Goal: Information Seeking & Learning: Learn about a topic

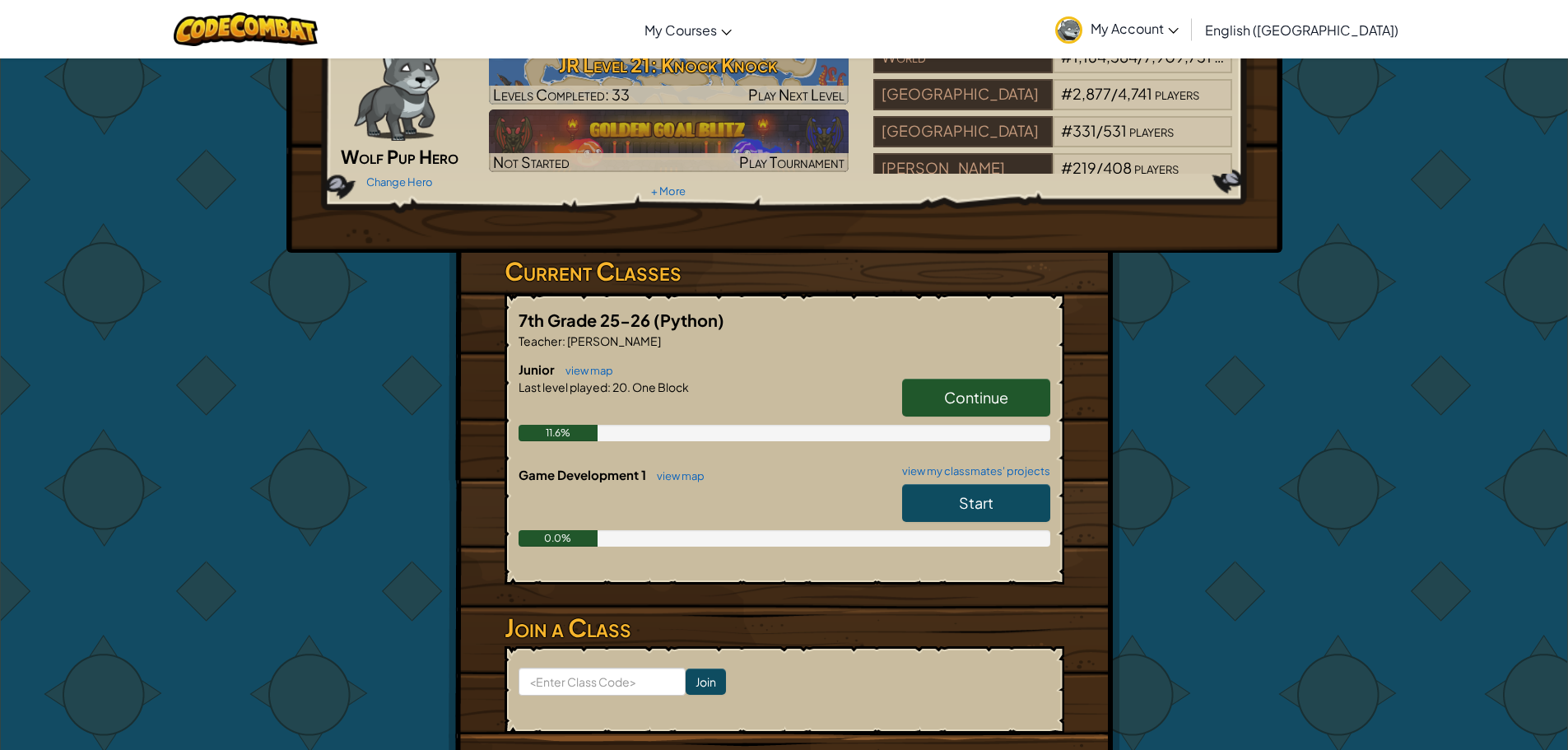
scroll to position [165, 0]
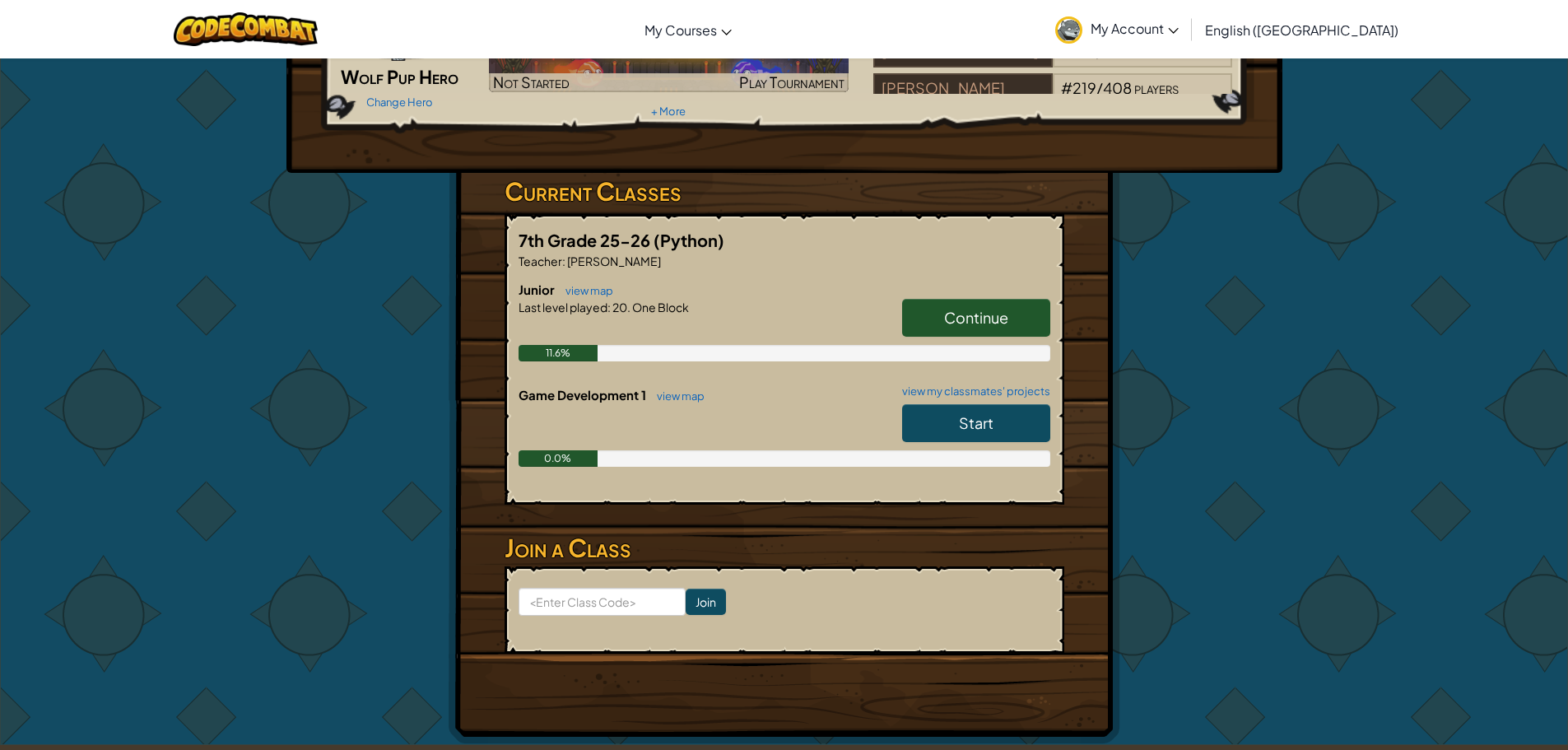
click at [963, 415] on span "Start" at bounding box center [975, 423] width 34 height 19
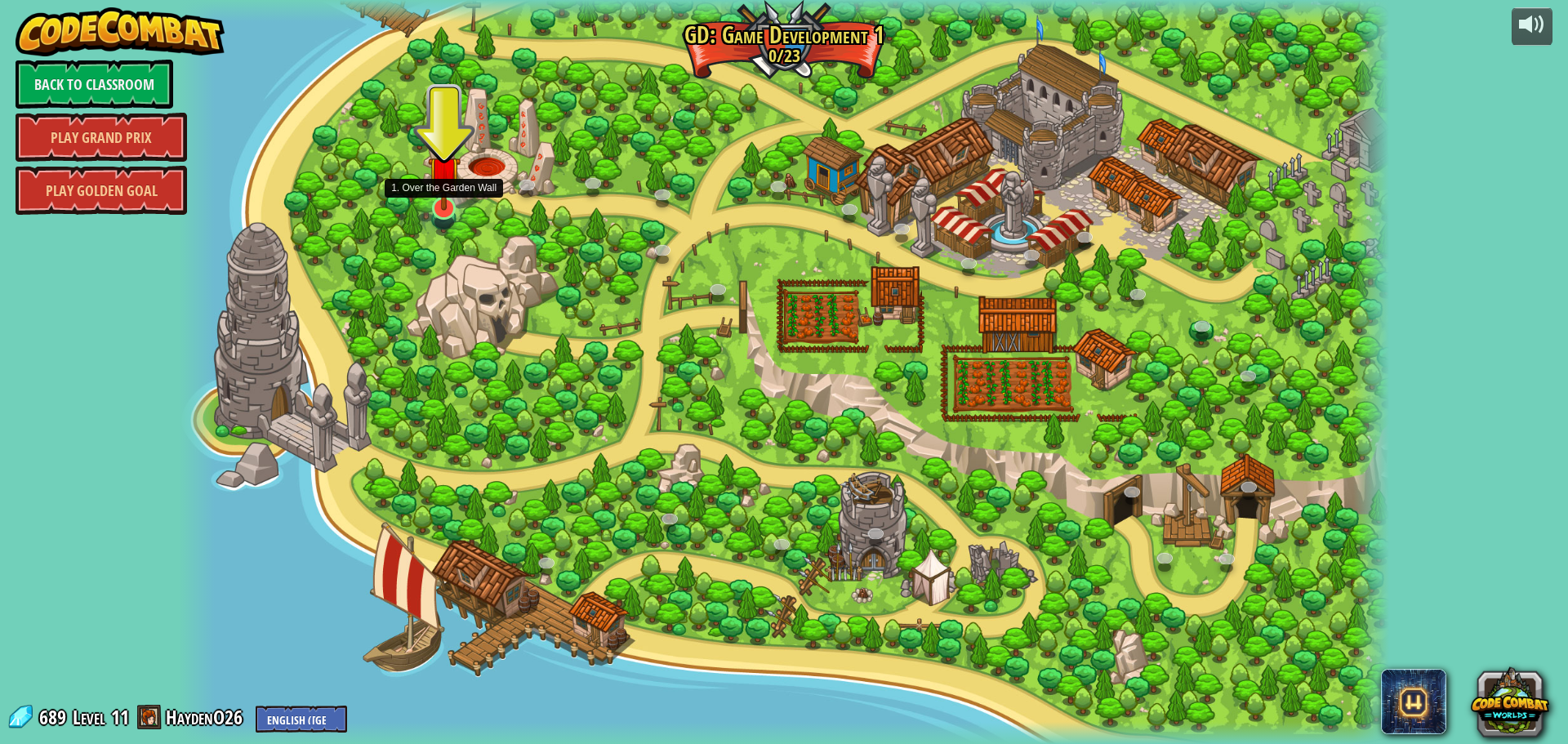
click at [440, 179] on img at bounding box center [444, 172] width 32 height 75
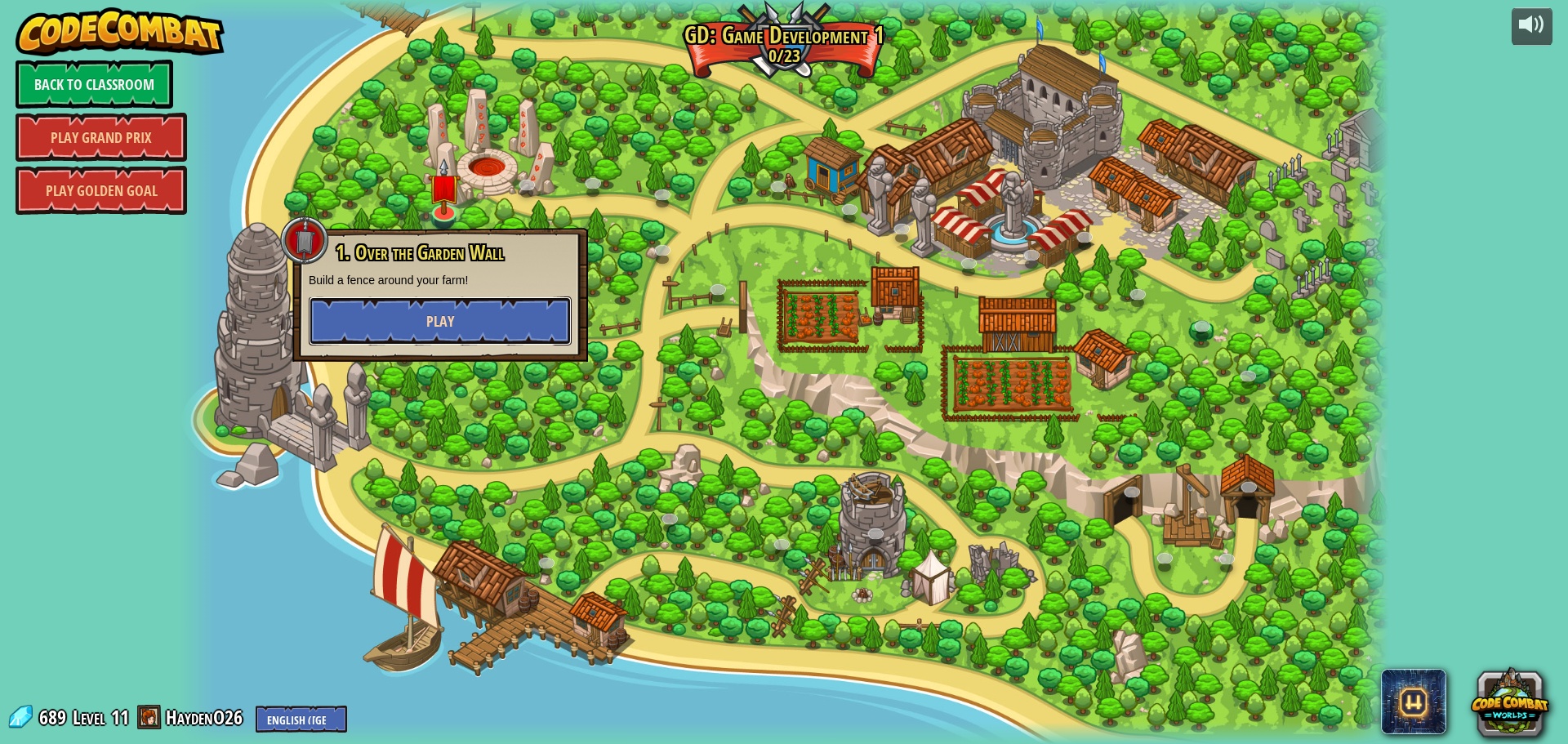
click at [486, 328] on button "Play" at bounding box center [440, 321] width 263 height 49
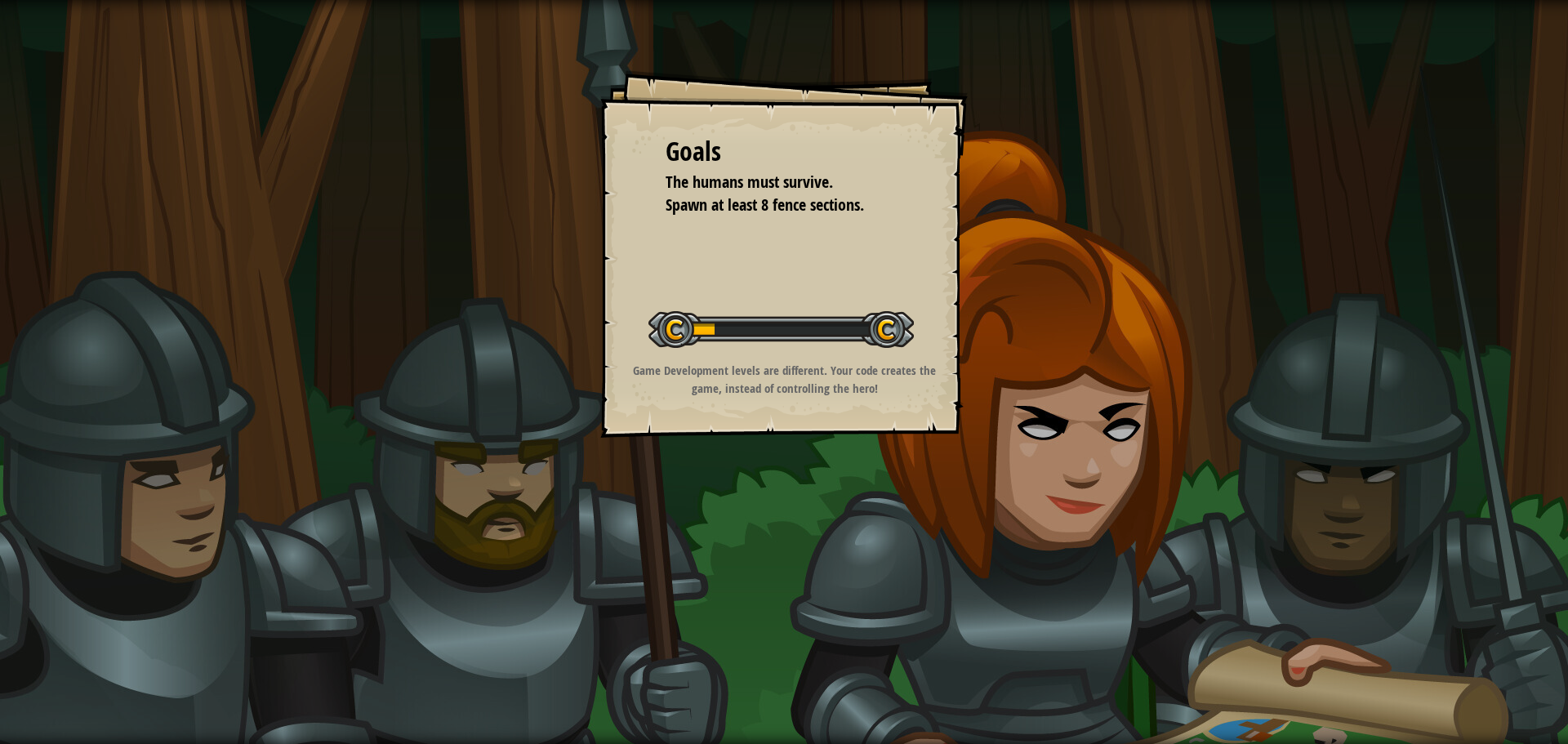
drag, startPoint x: 815, startPoint y: 354, endPoint x: 806, endPoint y: 354, distance: 9.0
click at [806, 354] on div "Start Level" at bounding box center [781, 327] width 265 height 66
click at [805, 354] on div "Start Level" at bounding box center [781, 327] width 265 height 66
drag, startPoint x: 704, startPoint y: 285, endPoint x: 693, endPoint y: 287, distance: 11.2
click at [862, 295] on div "Start Level" at bounding box center [781, 327] width 265 height 66
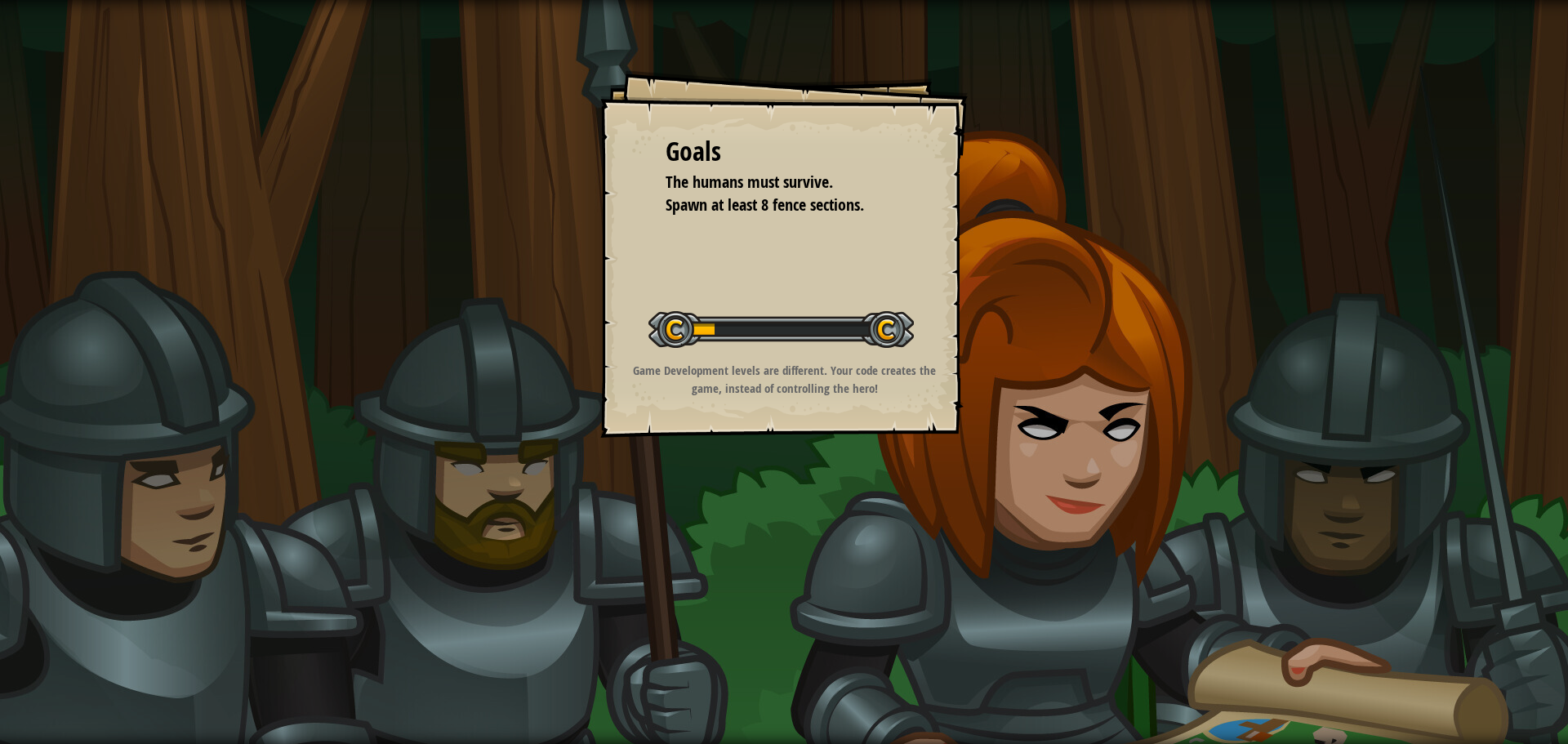
click at [862, 295] on div "Start Level" at bounding box center [781, 327] width 265 height 66
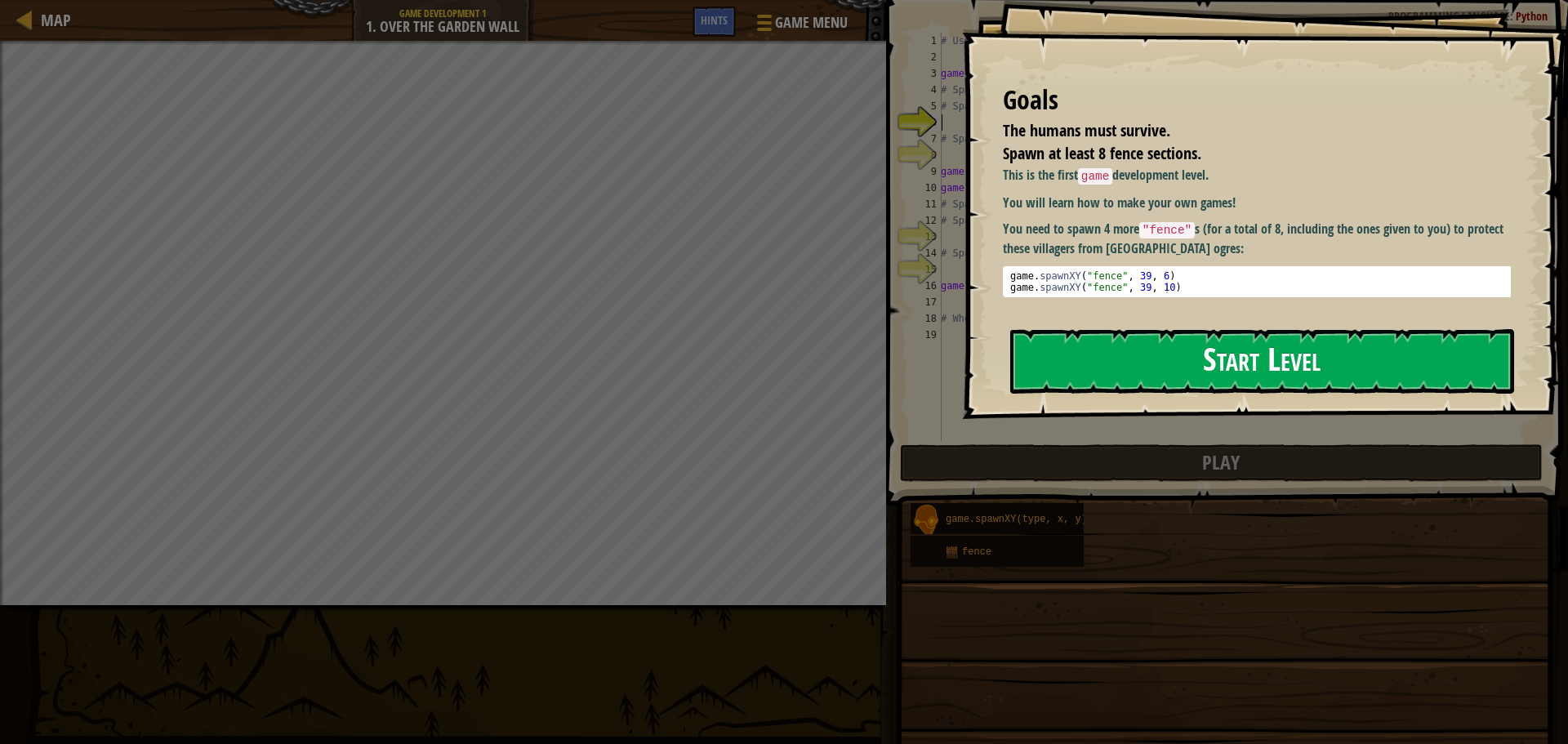
click at [1309, 339] on button "Start Level" at bounding box center [1262, 361] width 504 height 65
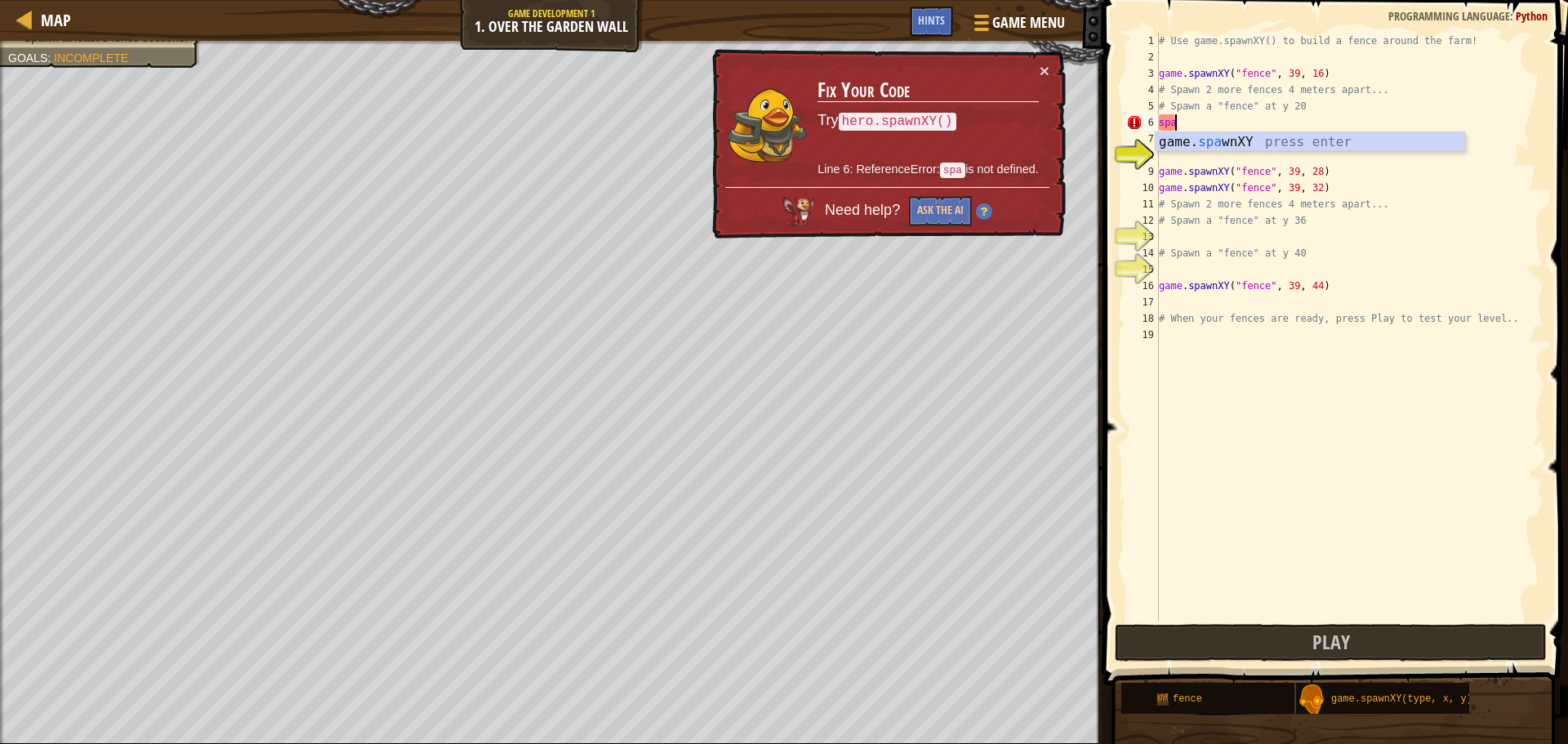
scroll to position [7, 1]
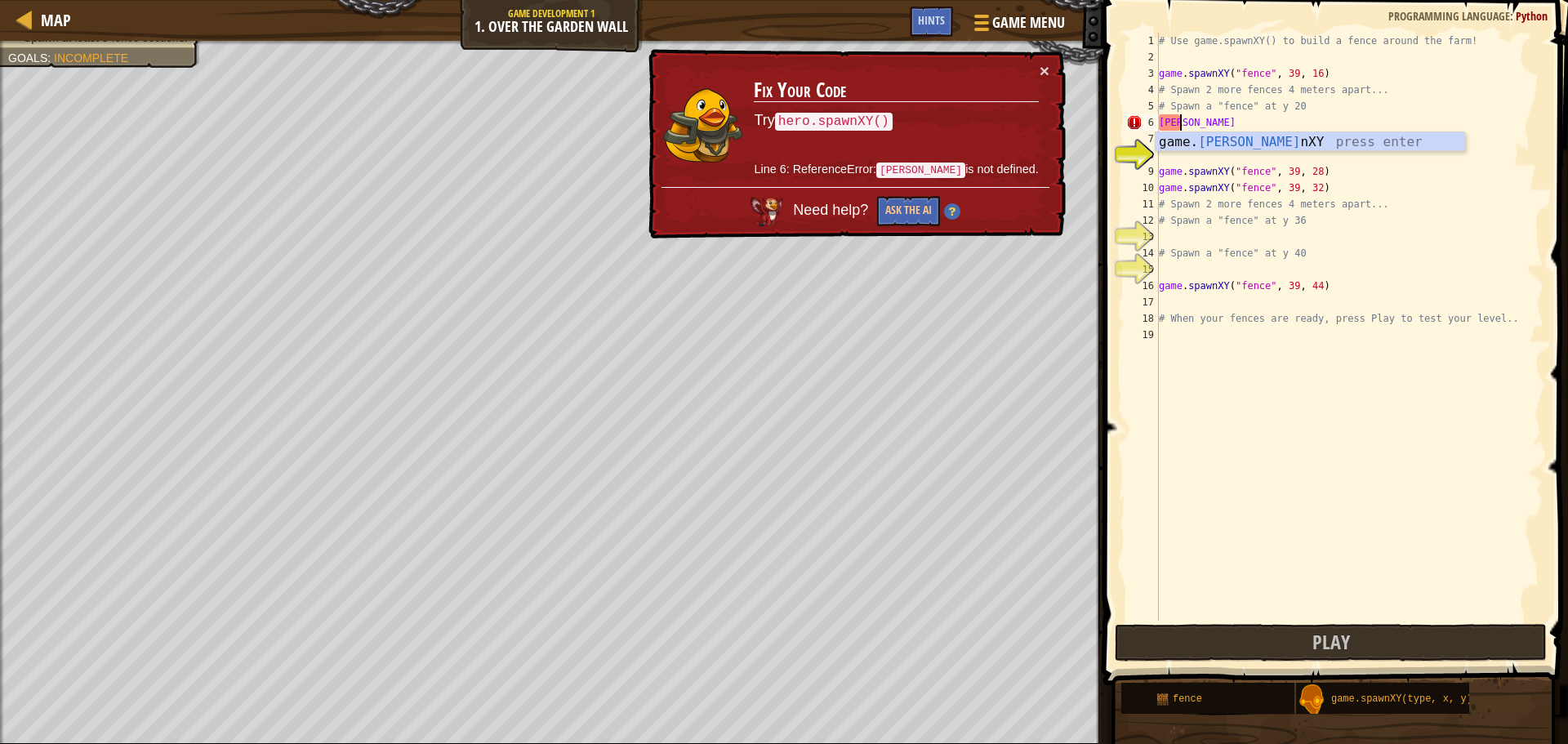
click at [862, 110] on p "Try hero.spawnXY()" at bounding box center [896, 120] width 284 height 21
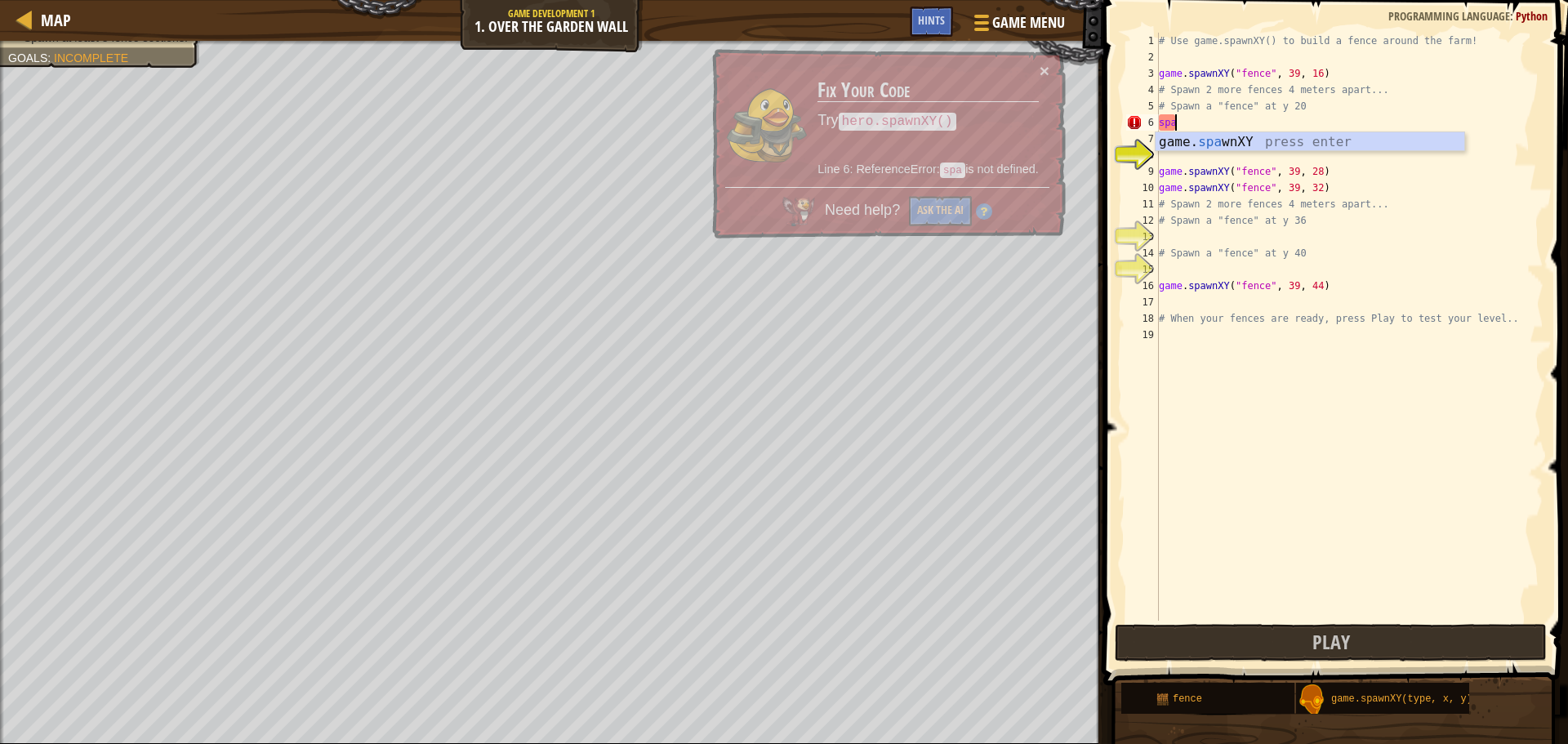
scroll to position [7, 0]
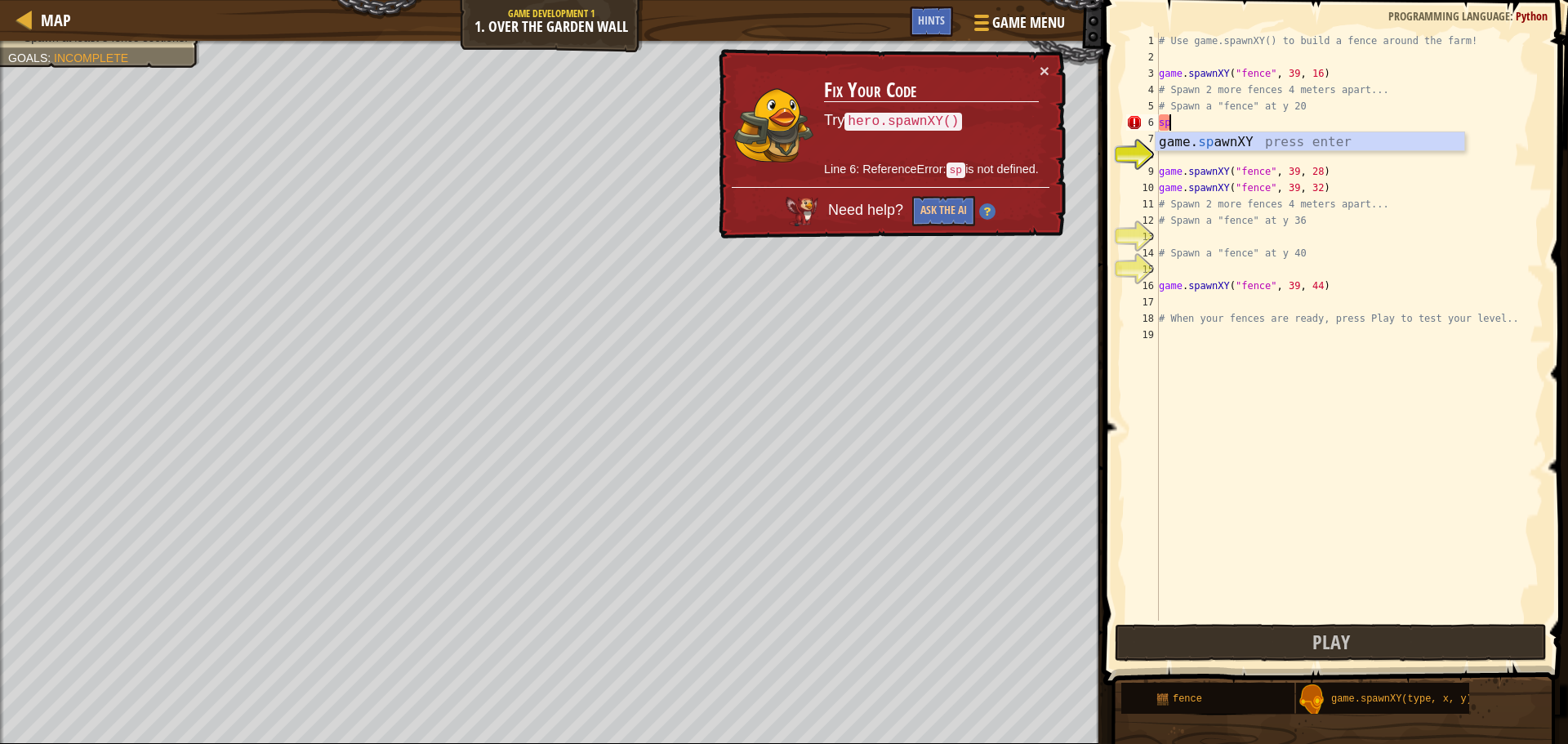
type textarea "s"
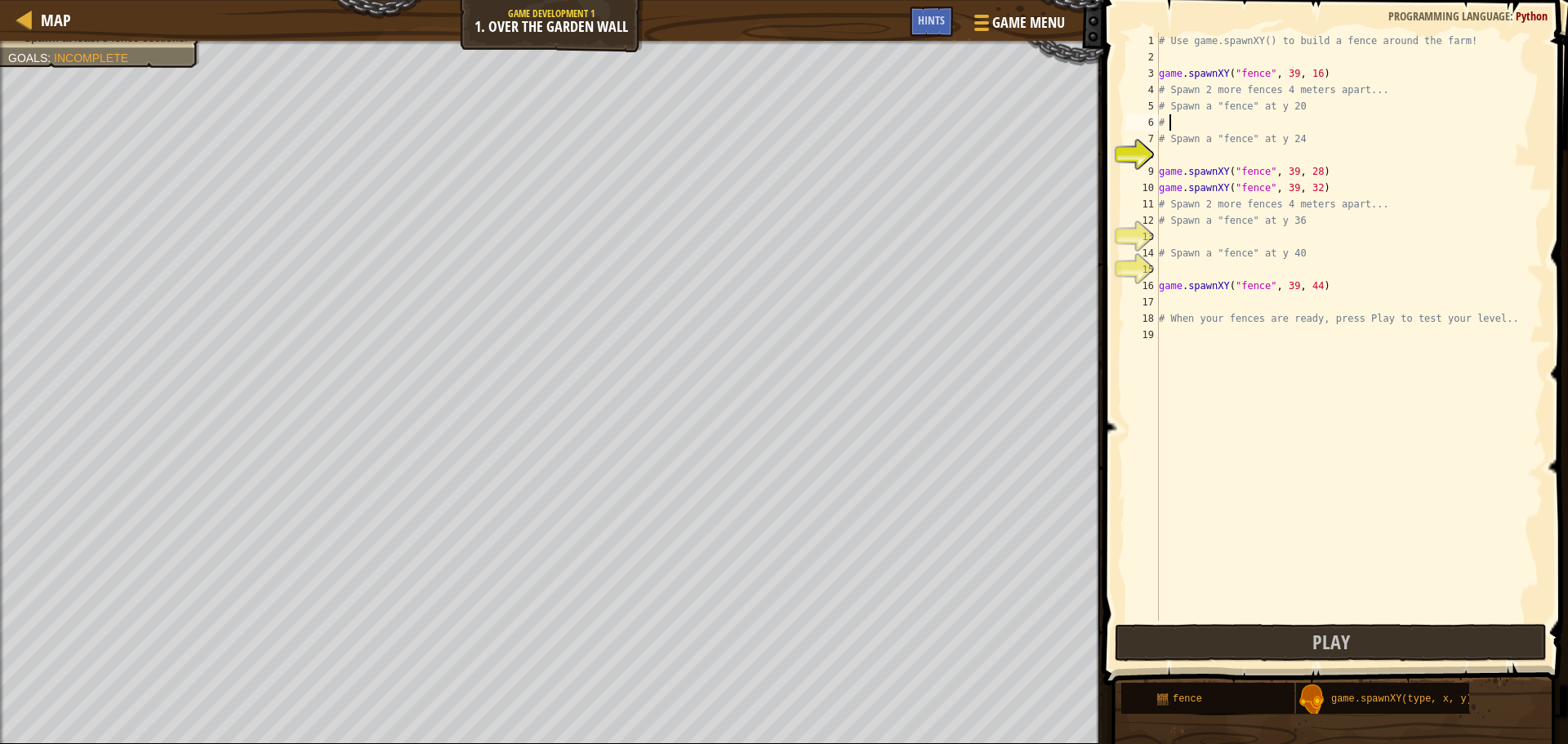
type textarea "#"
click at [1280, 143] on div "game .spawnXY press enter" at bounding box center [1310, 162] width 309 height 59
type textarea "game.spawnXY("fence", 36, 30)"
click at [1298, 638] on button "Play" at bounding box center [1330, 642] width 432 height 38
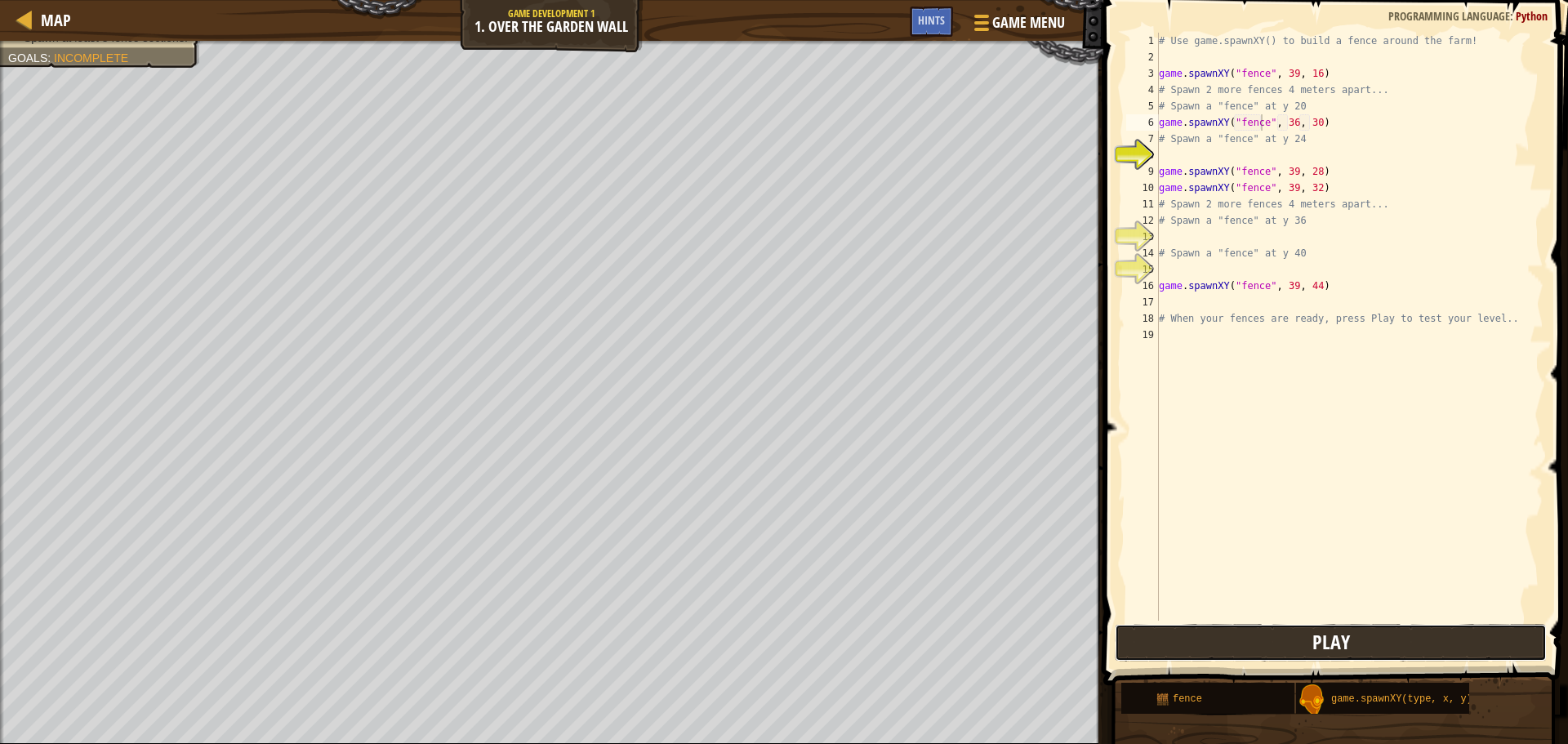
click at [1390, 628] on button "Play" at bounding box center [1330, 642] width 432 height 38
click at [1212, 661] on button "Play" at bounding box center [1330, 642] width 432 height 38
click at [1201, 157] on div "# Use game.spawnXY() to build a fence around the farm! game . spawnXY ( "fence"…" at bounding box center [1350, 343] width 388 height 621
click at [1223, 172] on div "ga me.spawnXY press enter" at bounding box center [1310, 194] width 309 height 59
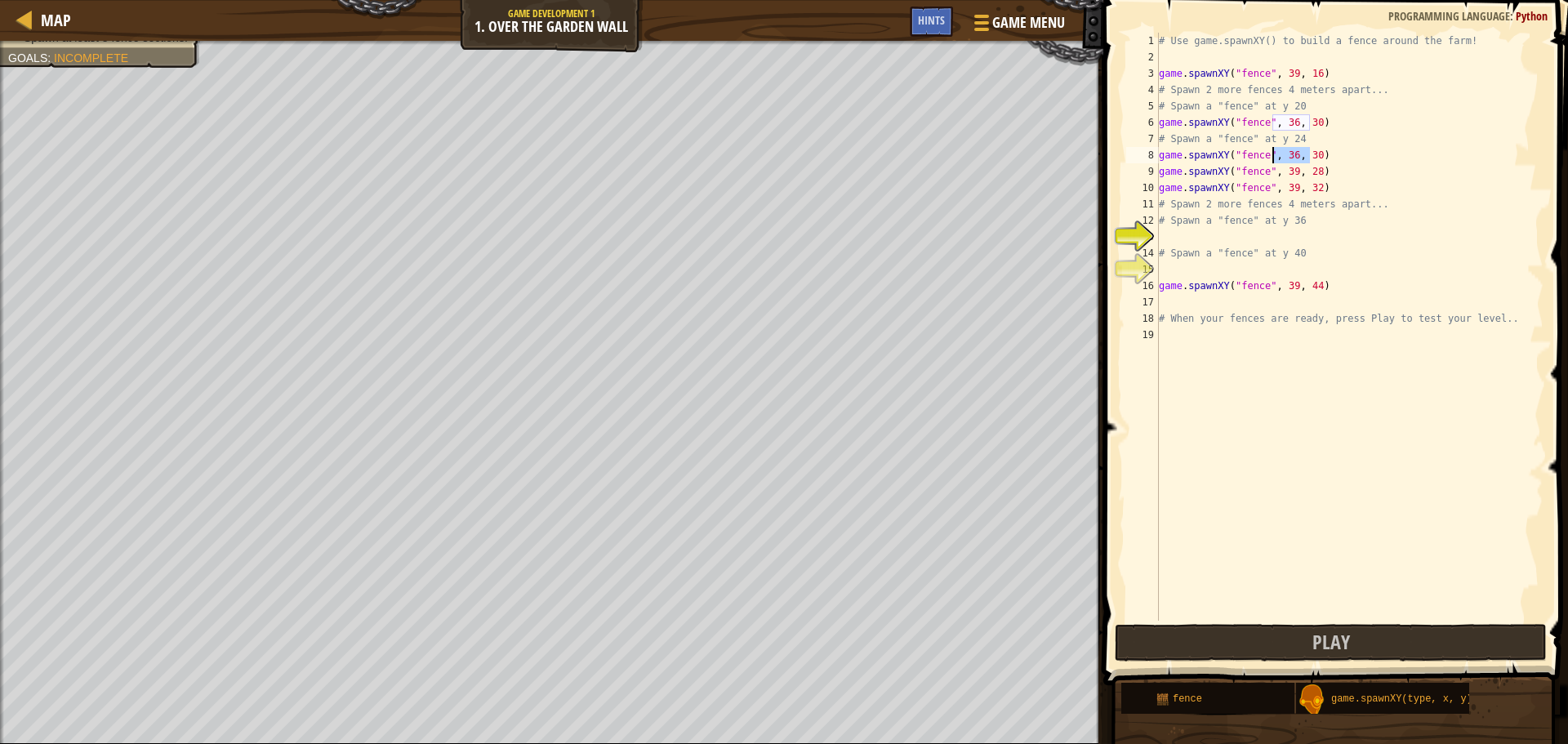
drag, startPoint x: 1308, startPoint y: 155, endPoint x: 1273, endPoint y: 151, distance: 35.2
click at [1273, 151] on div "# Use game.spawnXY() to build a fence around the farm! game . spawnXY ( "fence"…" at bounding box center [1350, 343] width 388 height 621
click at [1292, 152] on div "# Use game.spawnXY() to build a fence around the farm! game . spawnXY ( "fence"…" at bounding box center [1350, 343] width 388 height 621
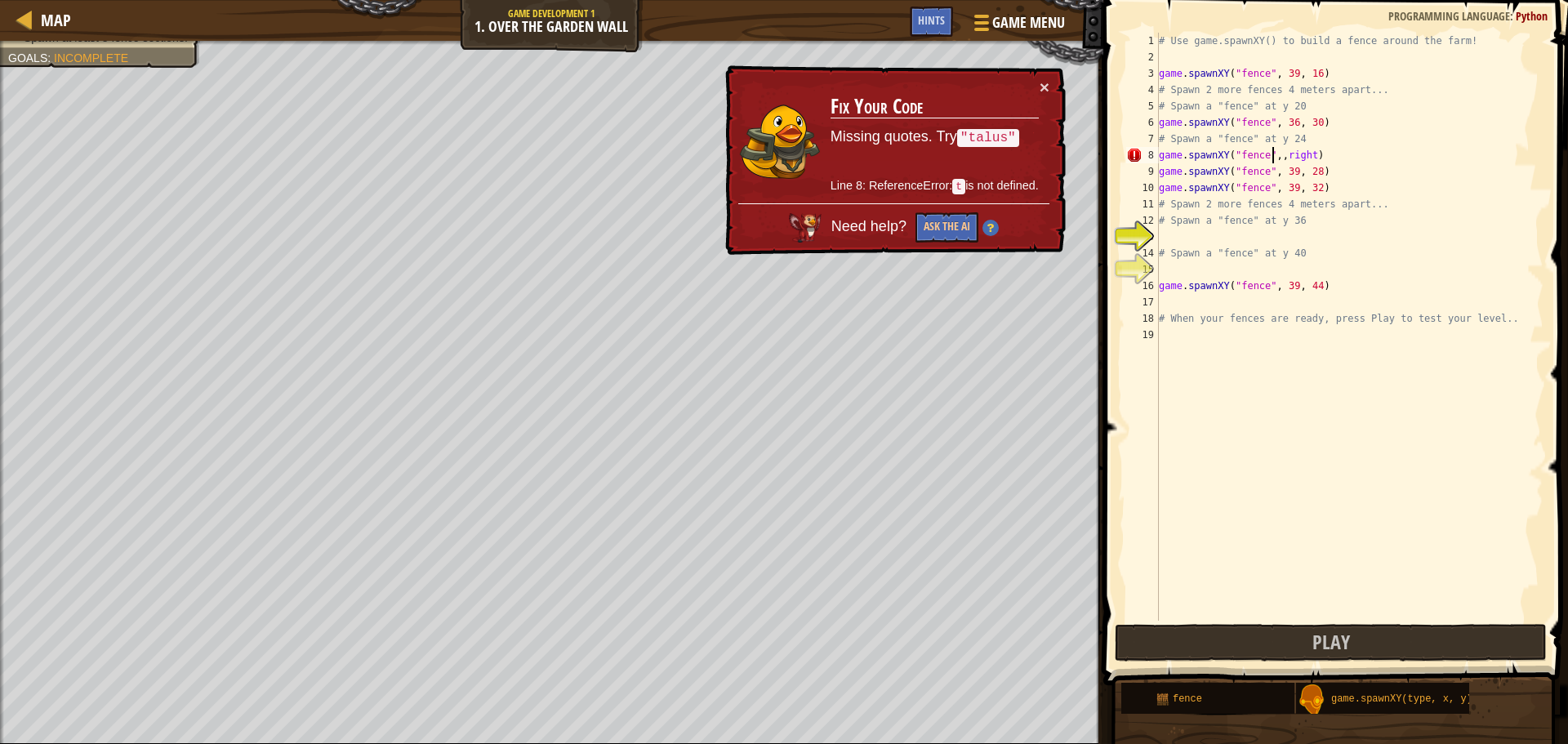
scroll to position [7, 11]
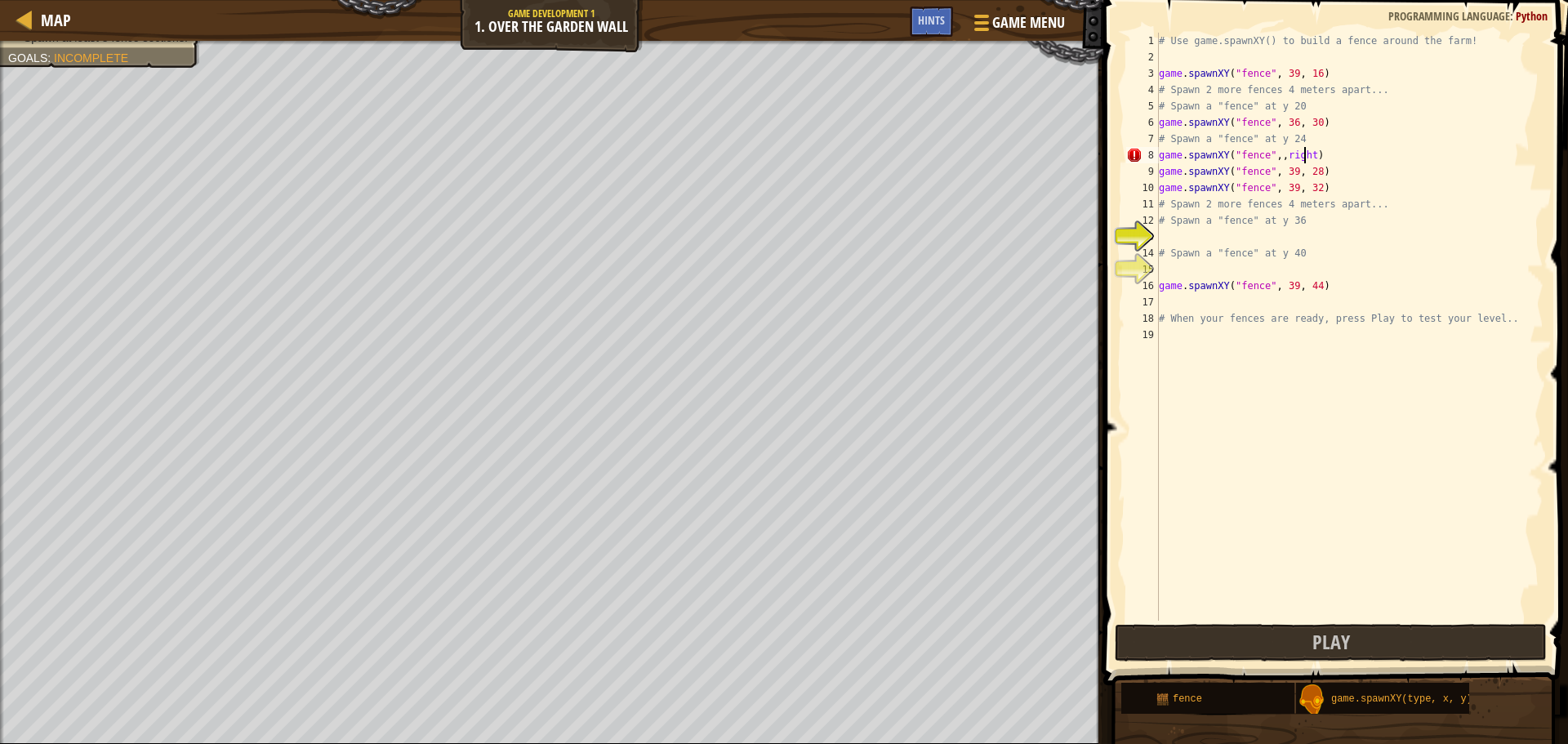
click at [1304, 152] on div "# Use game.spawnXY() to build a fence around the farm! game . spawnXY ( "fence"…" at bounding box center [1350, 343] width 388 height 621
type textarea "game.spawnXY("fence",49,50)"
click at [1310, 635] on button "Play" at bounding box center [1330, 642] width 432 height 38
click at [1377, 633] on button "Play" at bounding box center [1330, 642] width 432 height 38
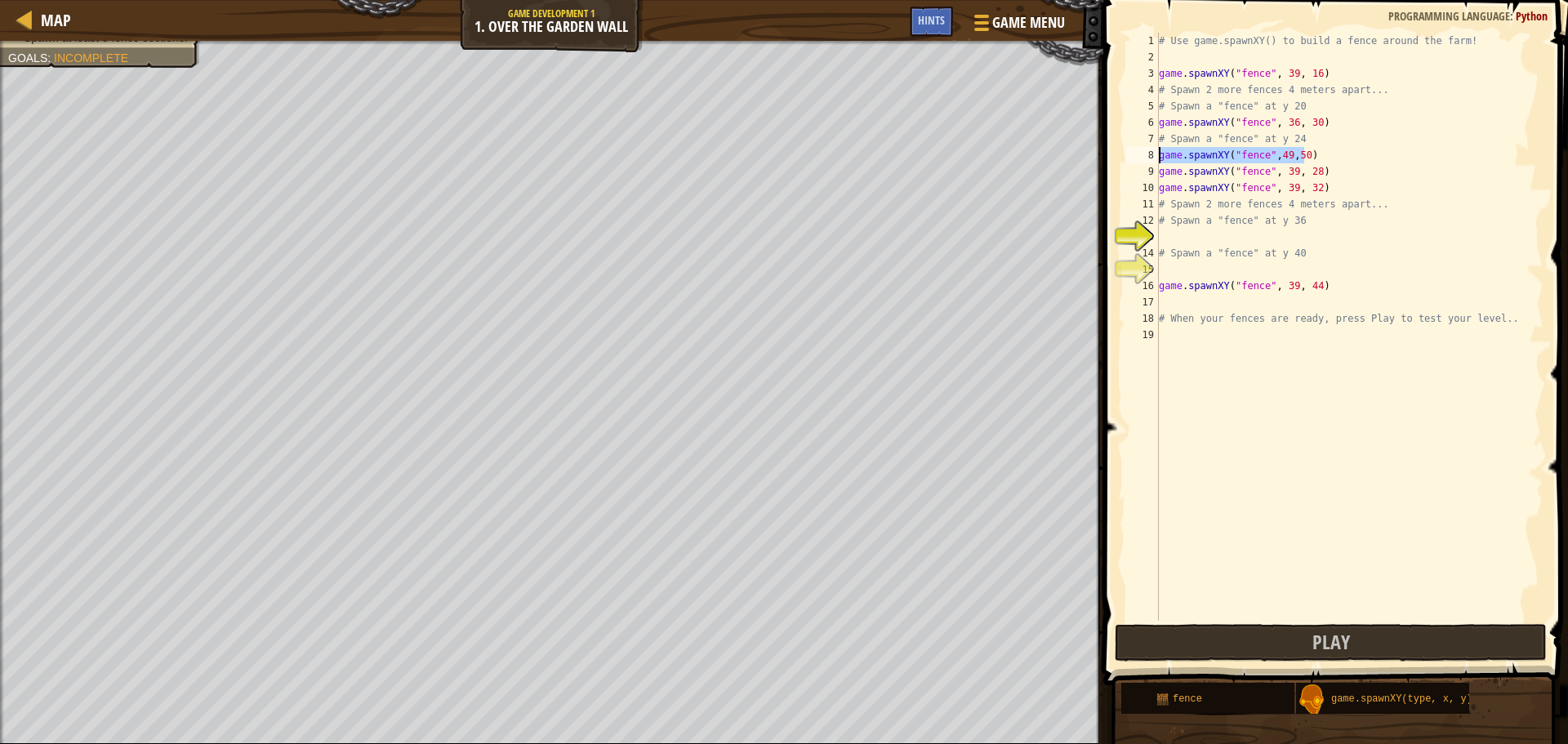
drag, startPoint x: 1303, startPoint y: 157, endPoint x: 1154, endPoint y: 153, distance: 149.1
click at [1154, 153] on div "game.spawnXY("fence",49,50) 1 2 3 4 5 6 7 8 9 10 11 12 13 14 15 16 17 18 19 # U…" at bounding box center [1333, 326] width 421 height 588
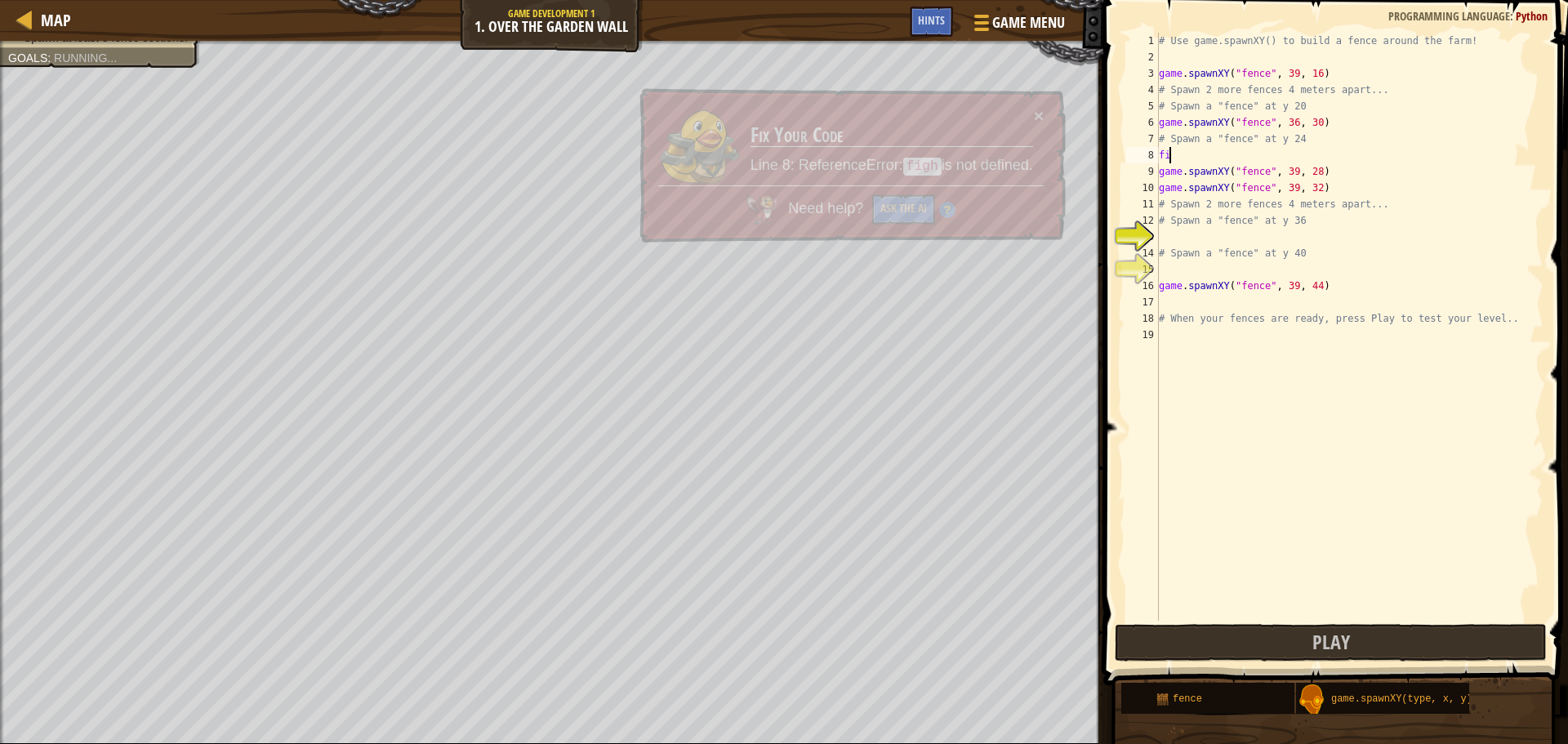
scroll to position [7, 0]
type textarea "f"
